Goal: Book appointment/travel/reservation

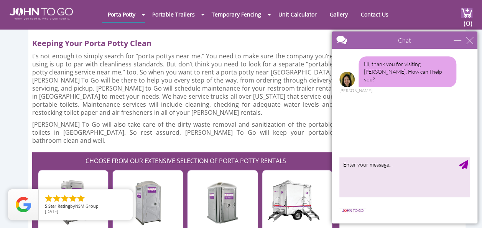
scroll to position [1986, 0]
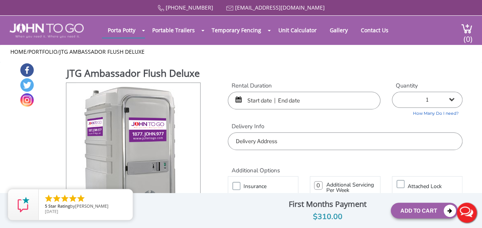
click at [310, 103] on input "text" at bounding box center [304, 101] width 153 height 18
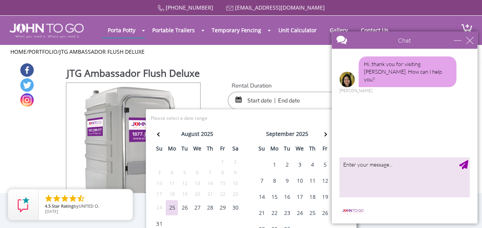
click at [325, 212] on div "26" at bounding box center [324, 212] width 12 height 15
click at [470, 44] on div "Chat" at bounding box center [404, 39] width 146 height 17
click at [469, 37] on div "close" at bounding box center [470, 40] width 8 height 8
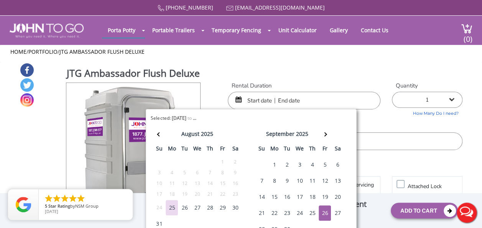
click at [307, 101] on input "text" at bounding box center [304, 101] width 153 height 18
click at [292, 99] on input "text" at bounding box center [304, 101] width 153 height 18
click at [334, 208] on div "27" at bounding box center [337, 212] width 12 height 15
type input "09/26/2025 to 09/27/2025"
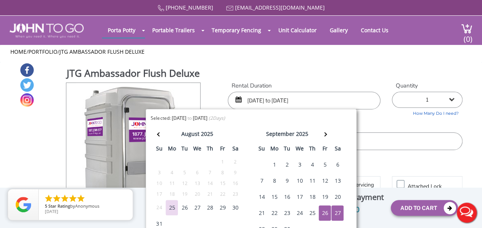
click at [397, 123] on label "Delivery Info" at bounding box center [345, 126] width 235 height 8
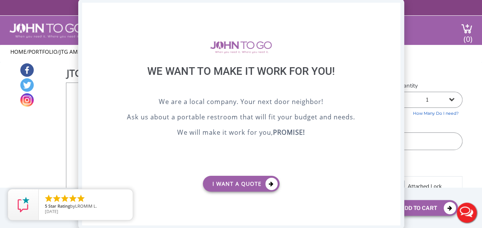
click at [390, 11] on div "X" at bounding box center [394, 9] width 12 height 13
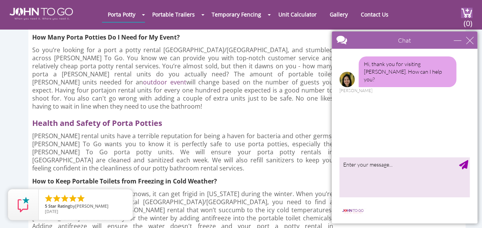
scroll to position [2355, 0]
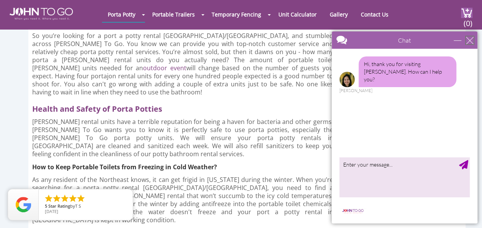
click at [471, 39] on div "close" at bounding box center [470, 40] width 8 height 8
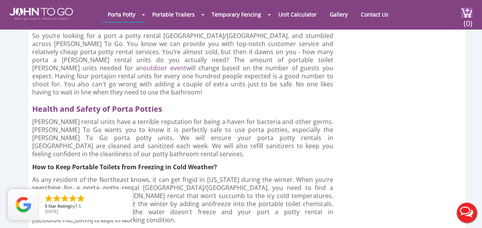
scroll to position [0, 0]
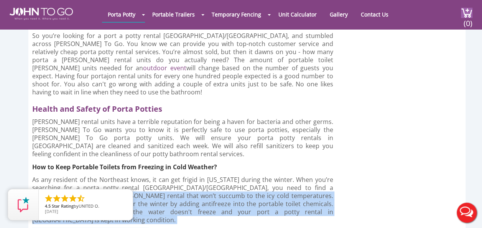
drag, startPoint x: 144, startPoint y: 12, endPoint x: 318, endPoint y: 54, distance: 178.6
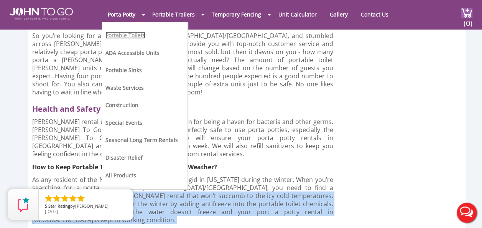
click at [135, 34] on link "Portable Toilets" at bounding box center [125, 34] width 40 height 7
click at [133, 34] on link "Portable Toilets" at bounding box center [125, 34] width 40 height 7
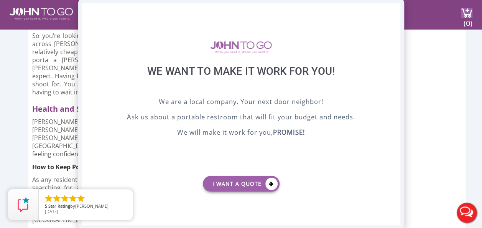
click at [392, 8] on div "X" at bounding box center [394, 9] width 12 height 13
